Goal: Transaction & Acquisition: Purchase product/service

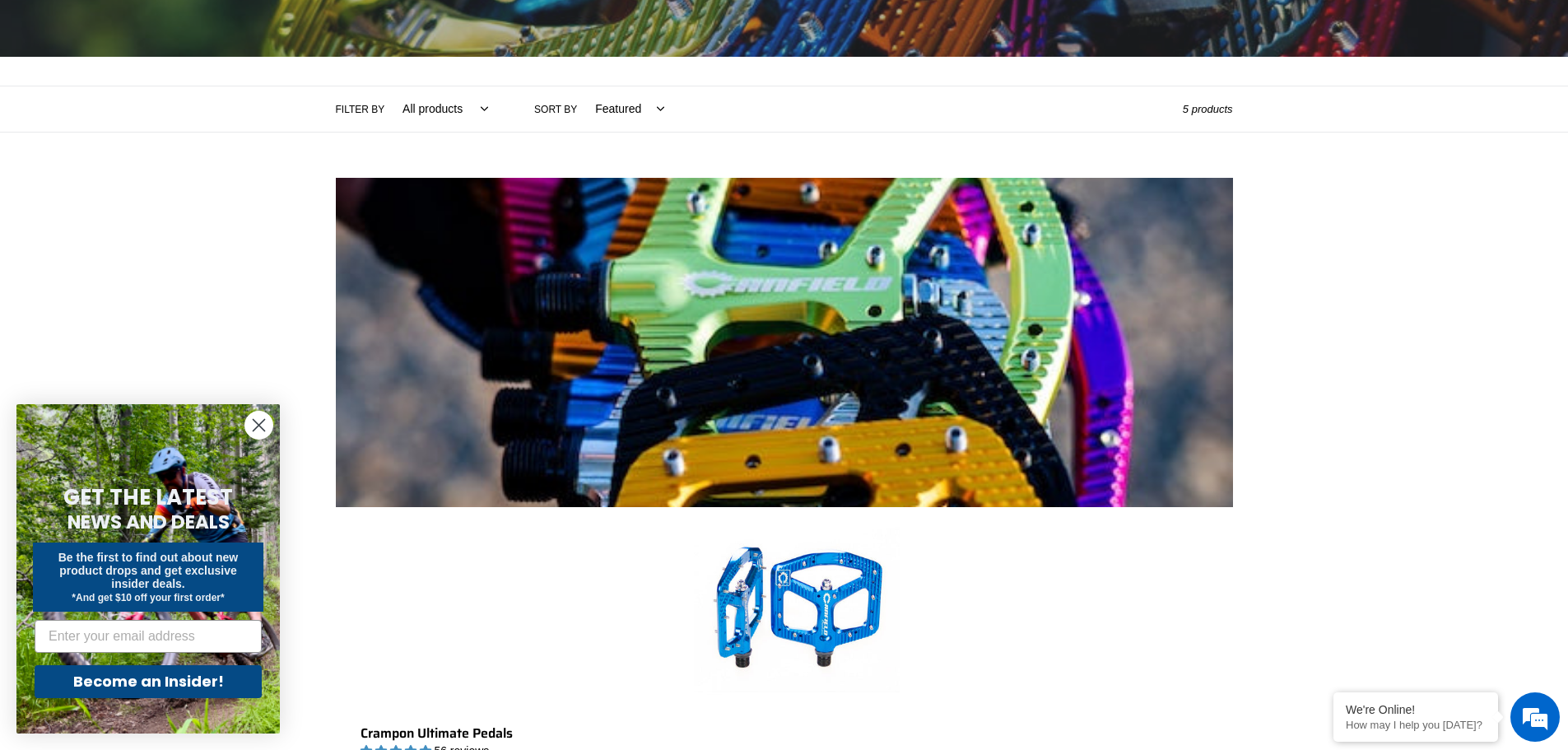
scroll to position [247, 0]
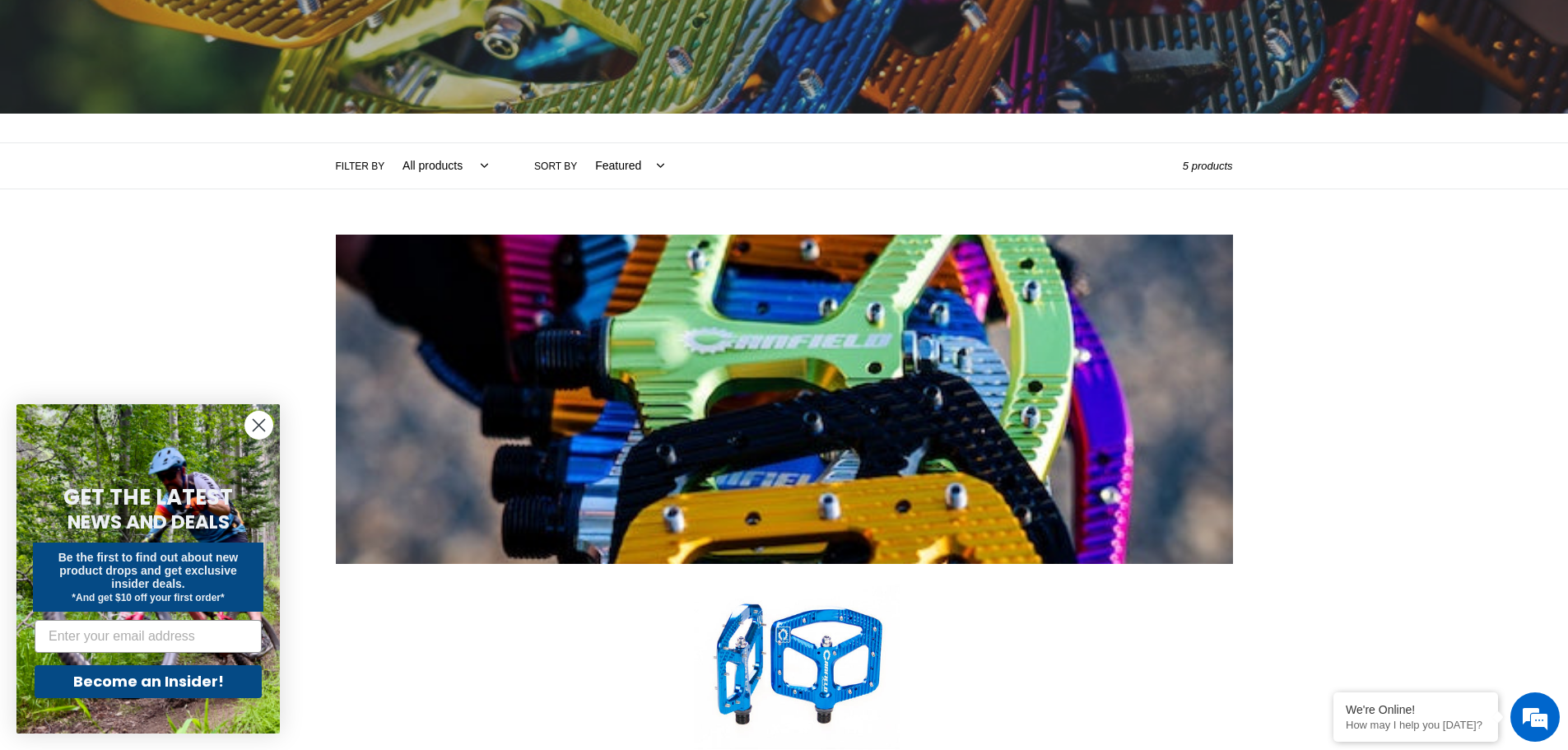
click at [448, 165] on select "All products Components Crampon Ultimate Pedals" at bounding box center [441, 165] width 107 height 46
select select "/collections/pedals/crampon-ultimate"
click at [388, 143] on select "All products Components Crampon Ultimate Pedals" at bounding box center [441, 165] width 107 height 46
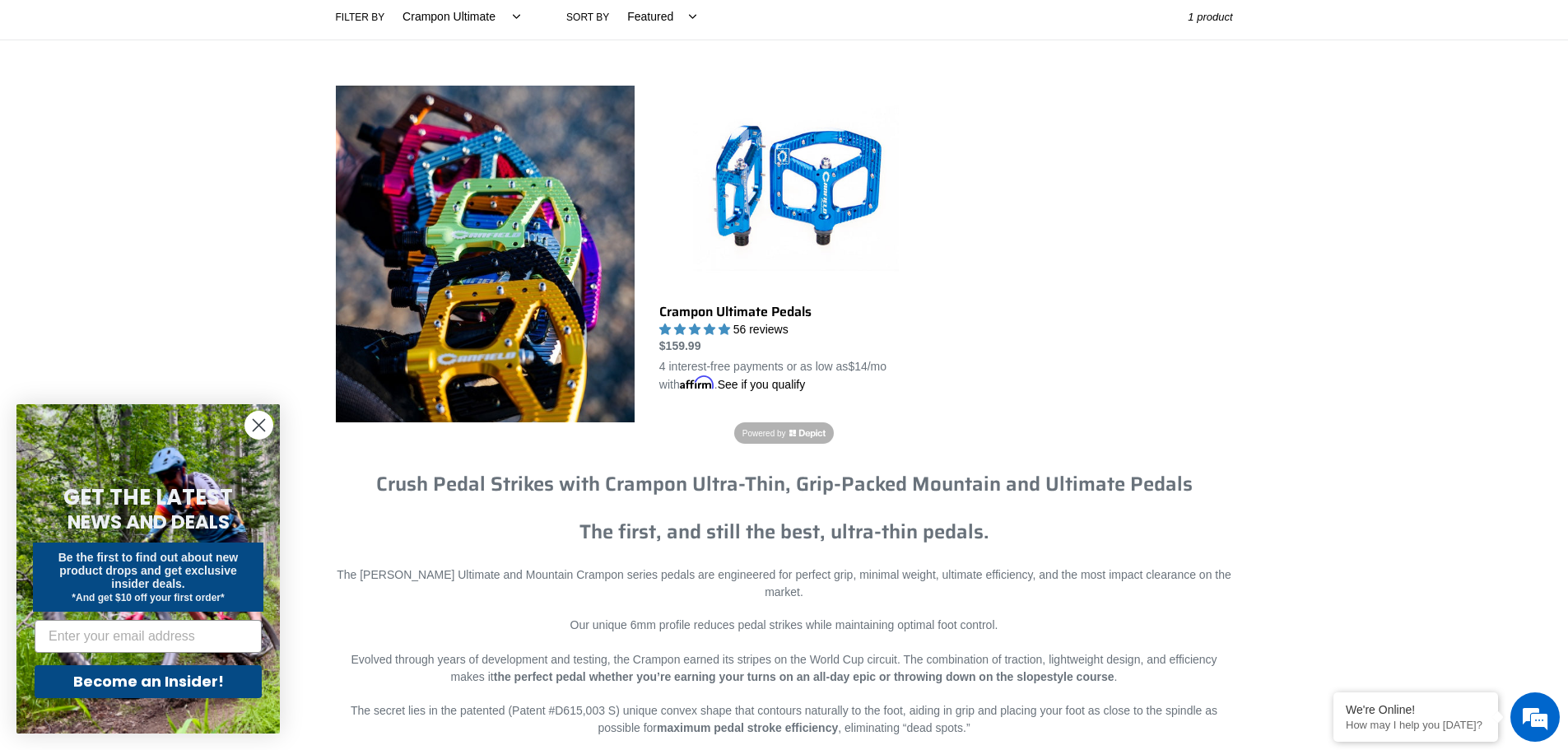
scroll to position [412, 0]
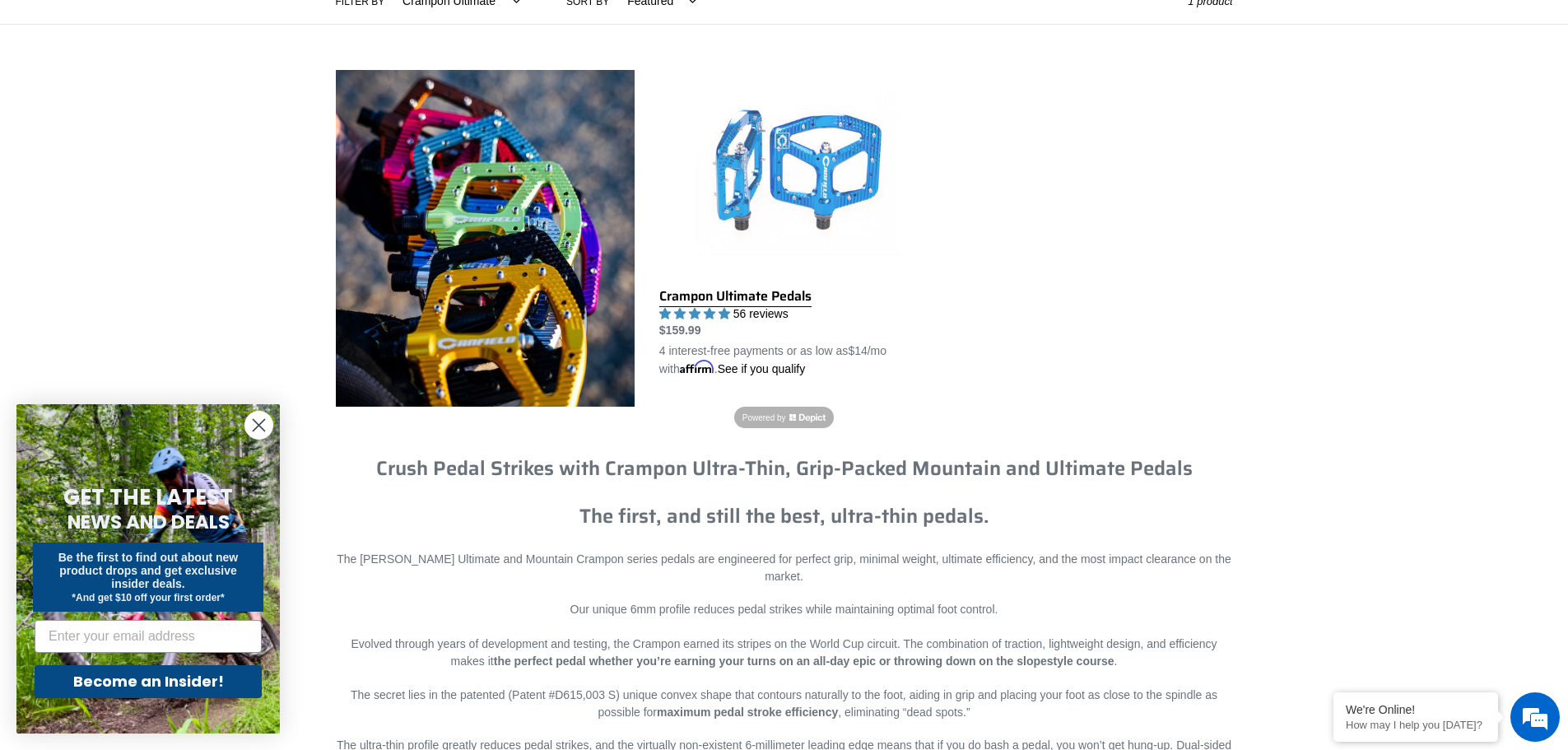
click at [792, 298] on link "Crampon Ultimate Pedals" at bounding box center [796, 223] width 274 height 308
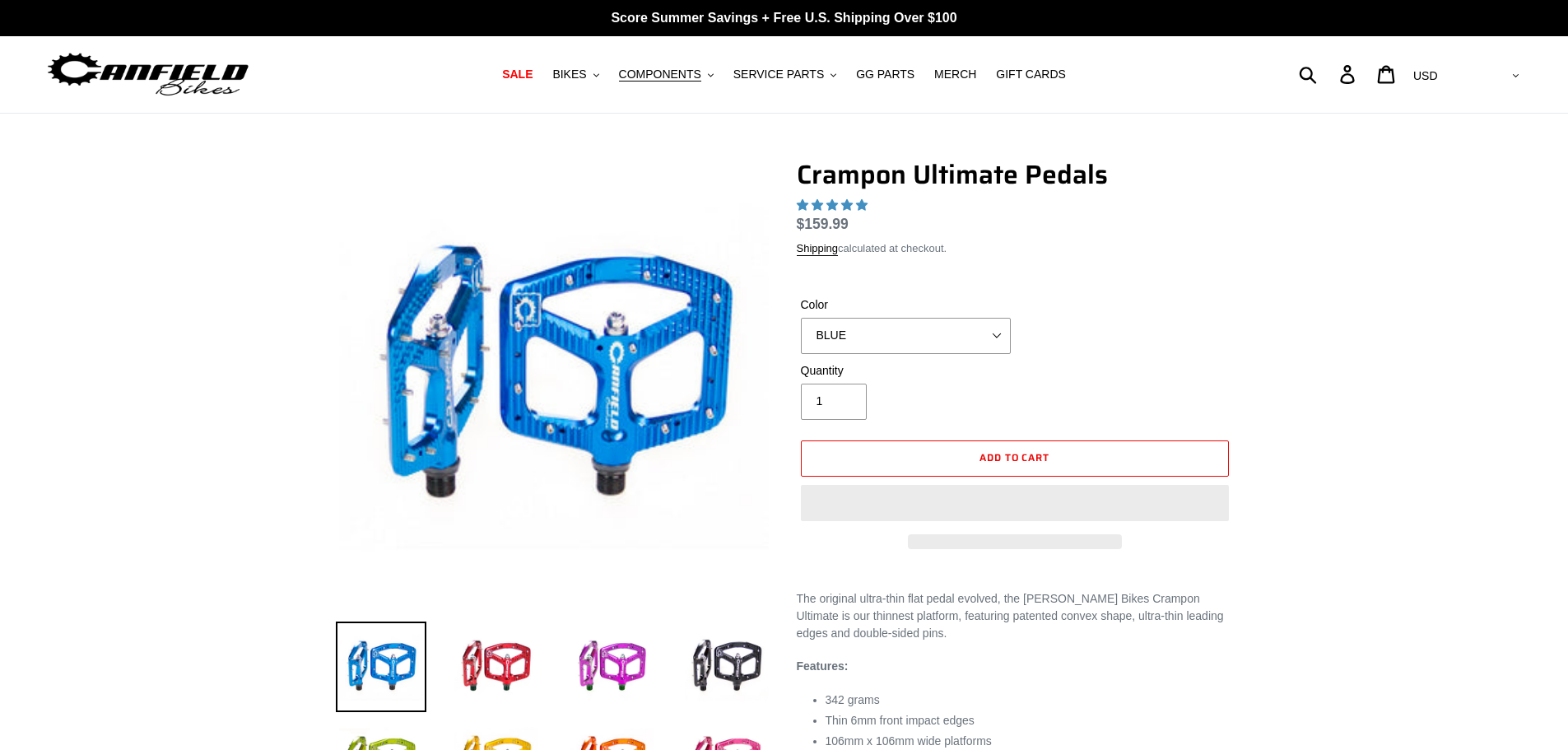
select select "highest-rating"
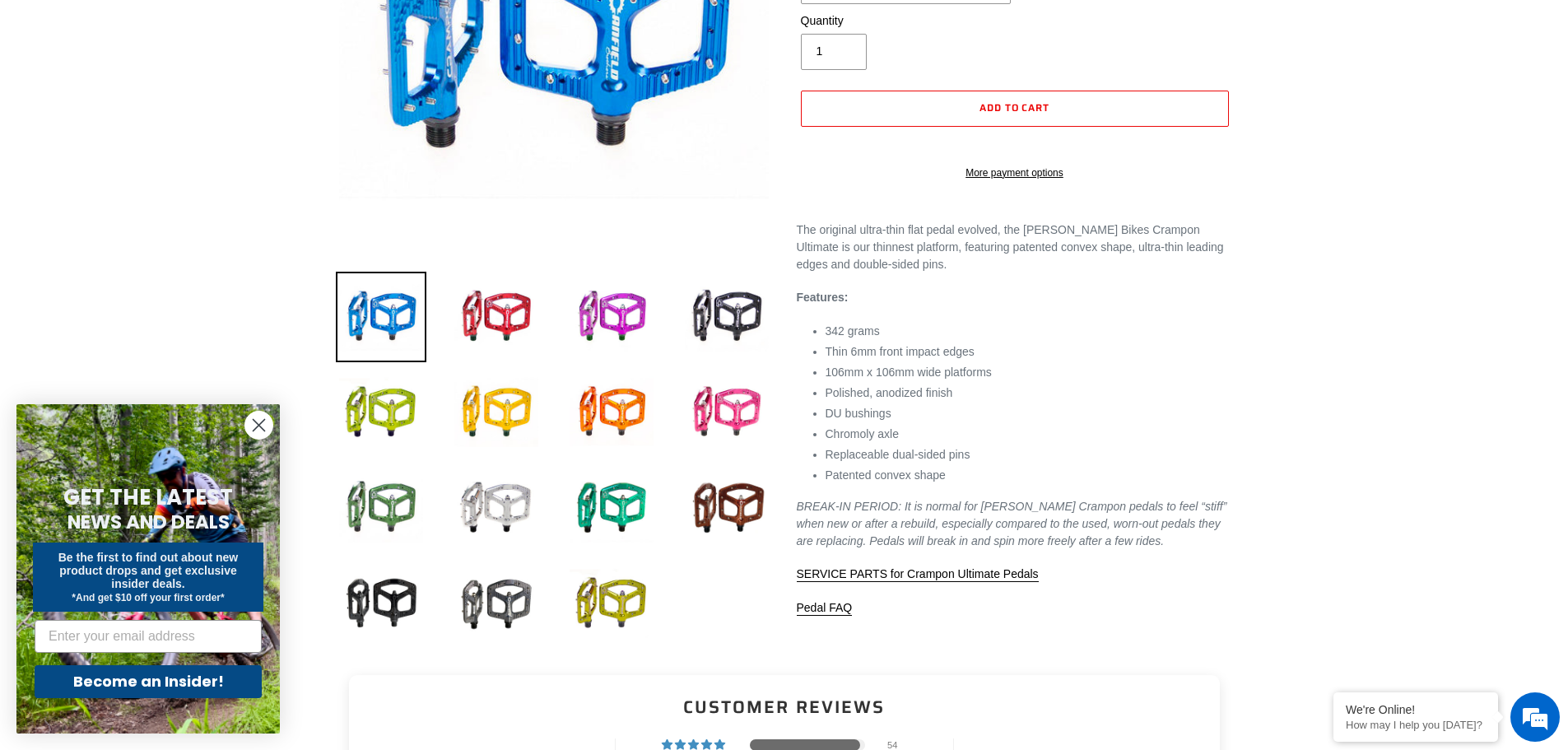
scroll to position [577, 0]
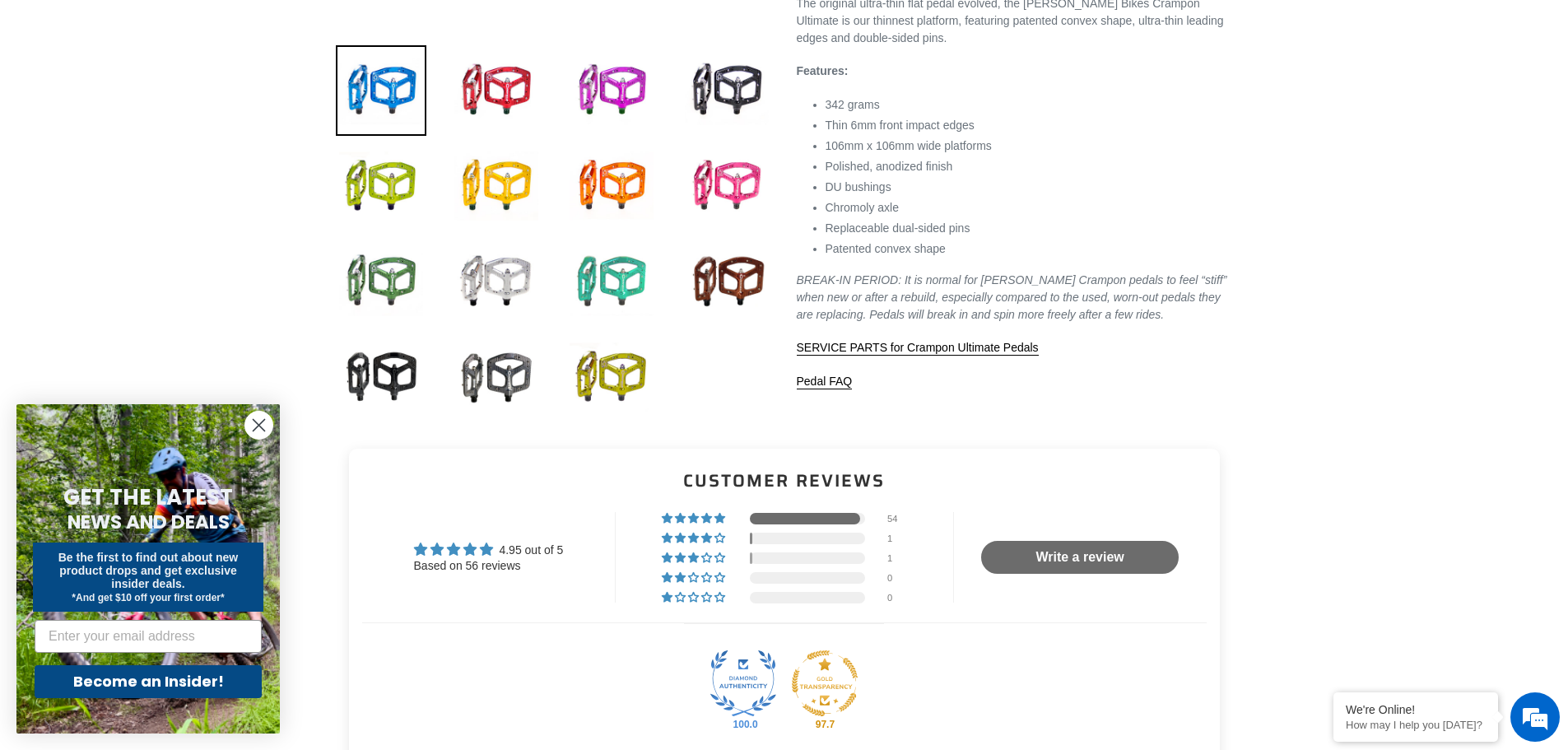
click at [626, 278] on img at bounding box center [611, 281] width 90 height 90
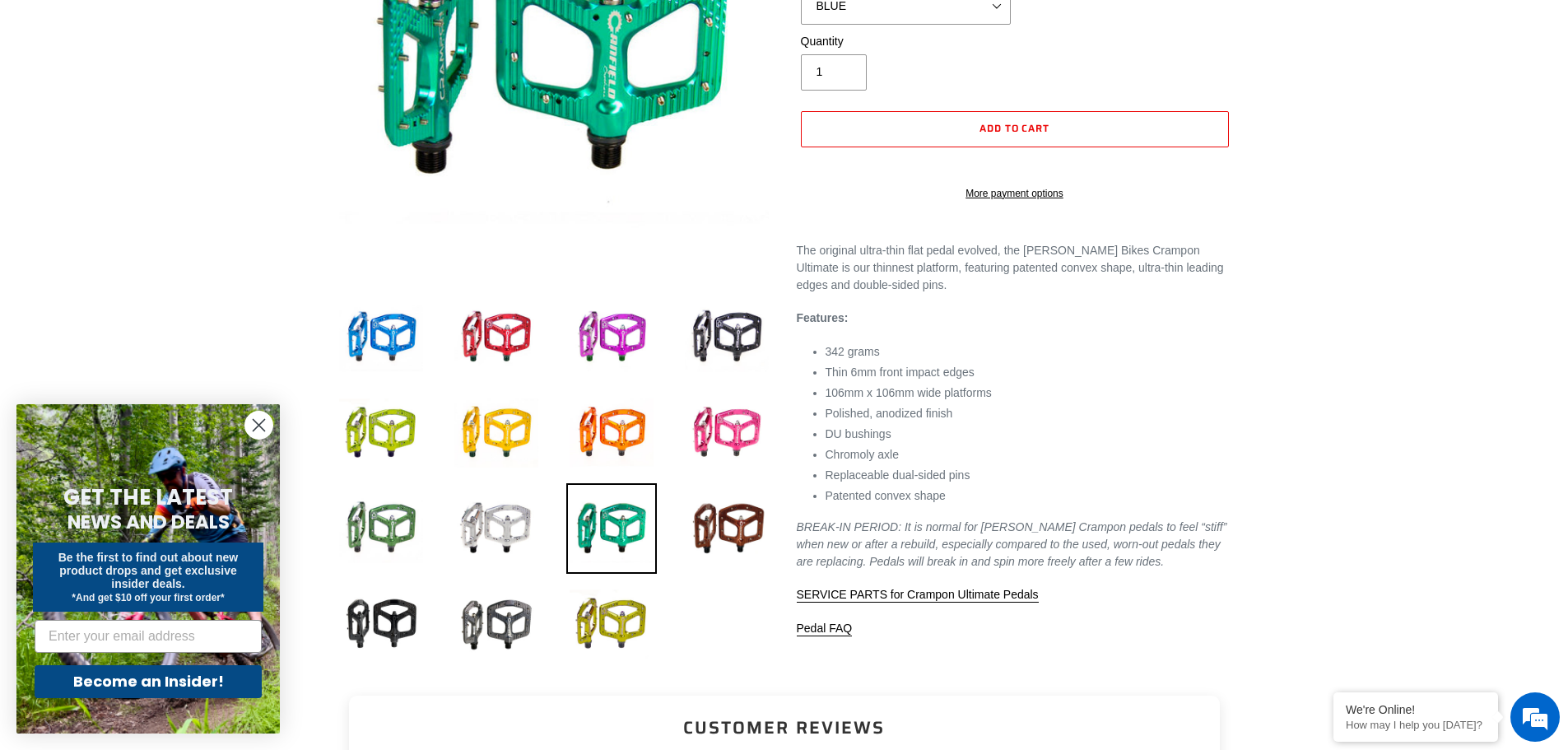
scroll to position [0, 0]
click at [388, 341] on img at bounding box center [381, 337] width 90 height 90
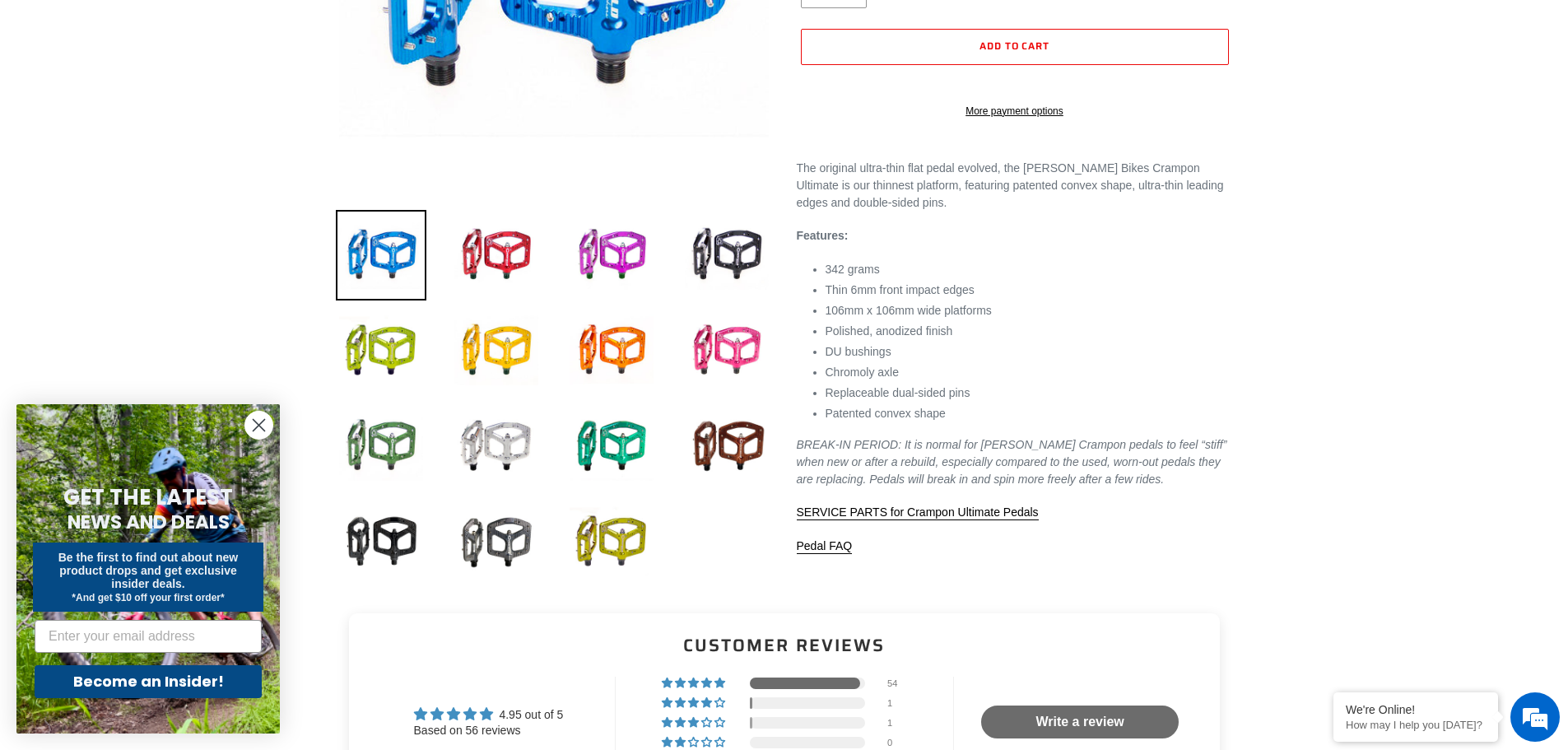
scroll to position [164, 0]
